Goal: Answer question/provide support: Answer question/provide support

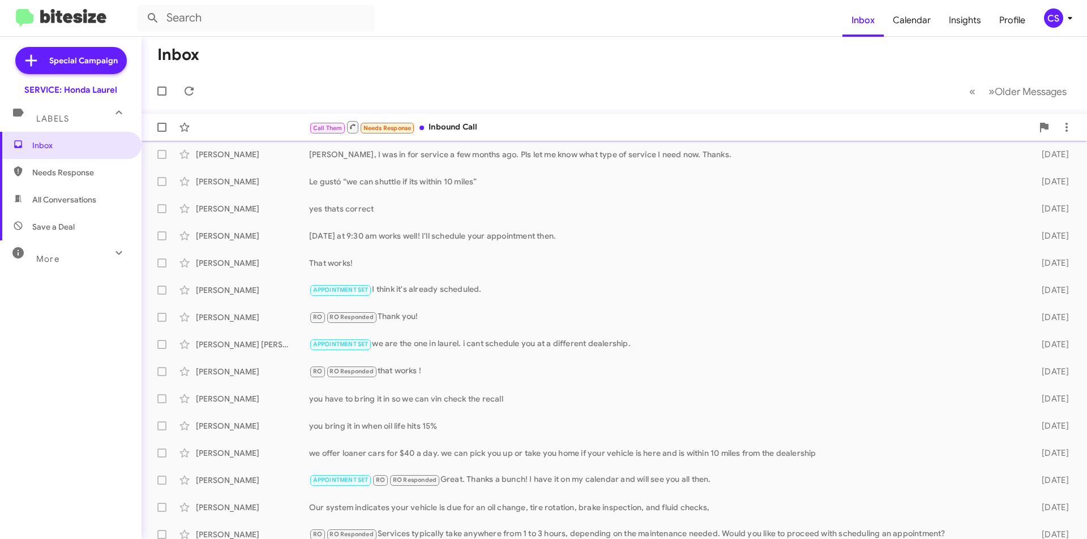
click at [478, 125] on div "Call Them Needs Response Inbound Call" at bounding box center [670, 127] width 723 height 14
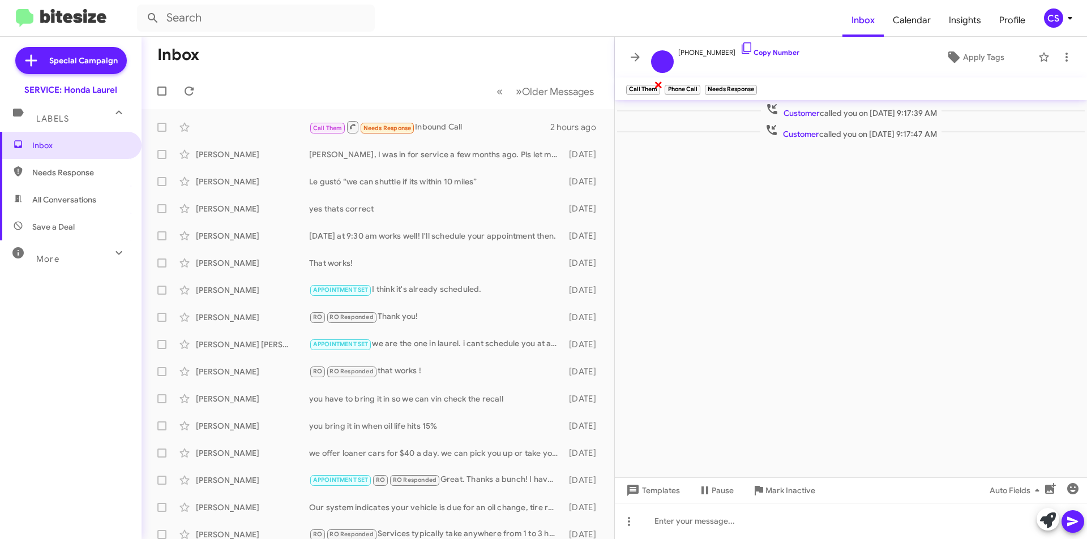
click at [655, 82] on span "×" at bounding box center [658, 85] width 9 height 14
click at [660, 85] on span "×" at bounding box center [659, 85] width 9 height 14
click at [675, 85] on span "×" at bounding box center [676, 85] width 9 height 14
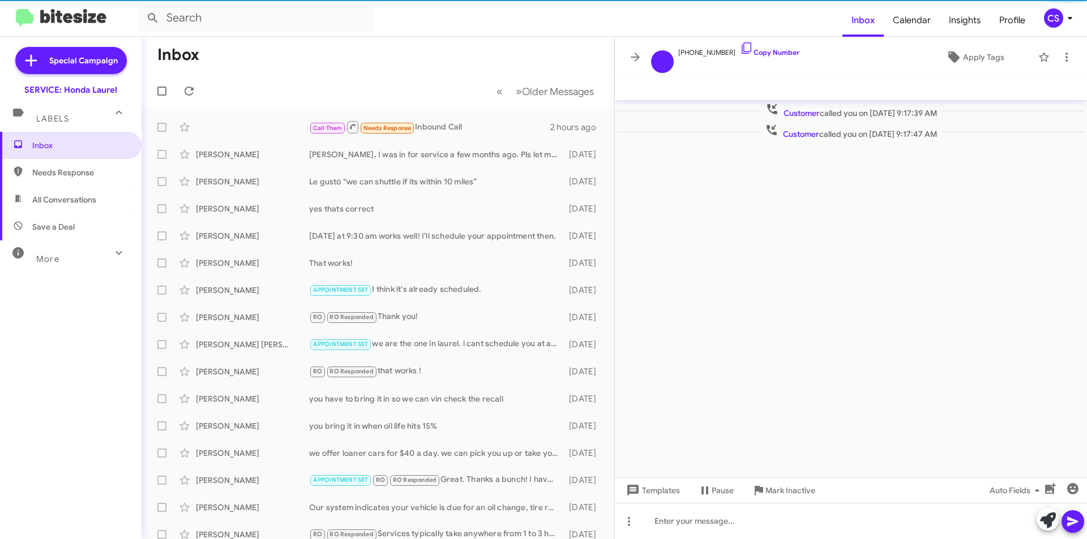
drag, startPoint x: 639, startPoint y: 57, endPoint x: 618, endPoint y: 52, distance: 21.6
click at [639, 57] on icon at bounding box center [635, 57] width 14 height 14
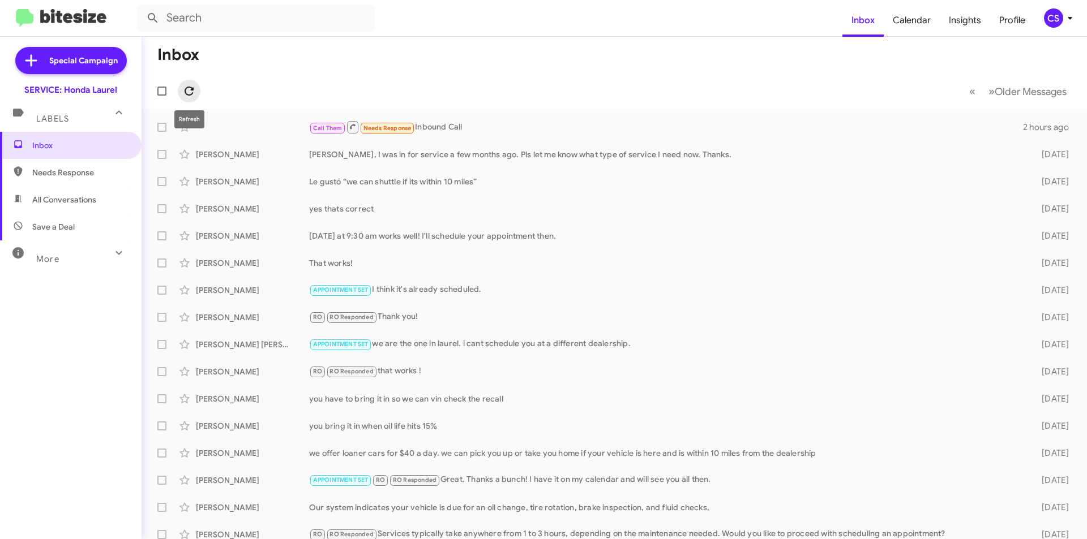
click at [191, 82] on button at bounding box center [189, 91] width 23 height 23
